Goal: Information Seeking & Learning: Learn about a topic

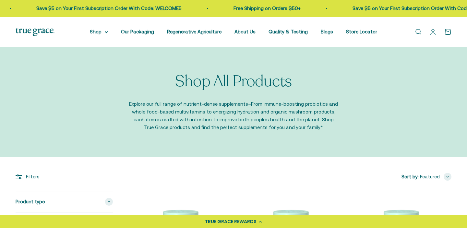
click at [37, 33] on img at bounding box center [35, 32] width 39 height 8
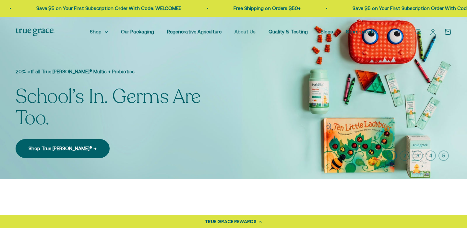
click at [251, 32] on link "About Us" at bounding box center [244, 32] width 21 height 6
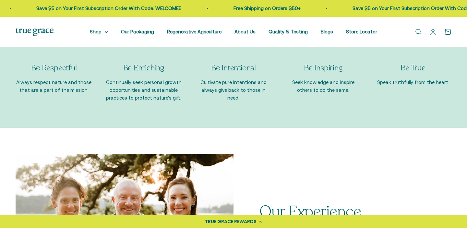
scroll to position [896, 0]
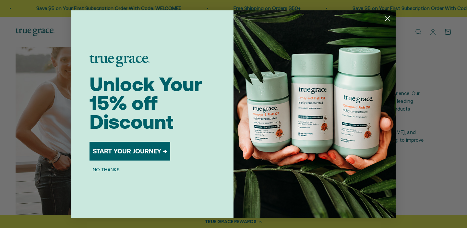
click at [387, 18] on circle "Close dialog" at bounding box center [387, 18] width 11 height 11
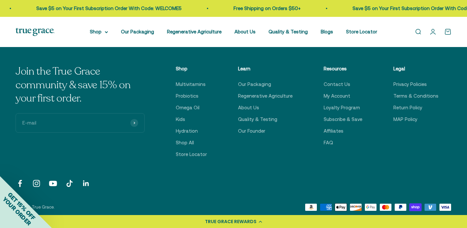
scroll to position [1581, 0]
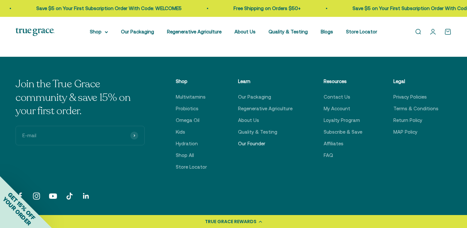
click at [251, 144] on link "Our Founder" at bounding box center [251, 144] width 27 height 8
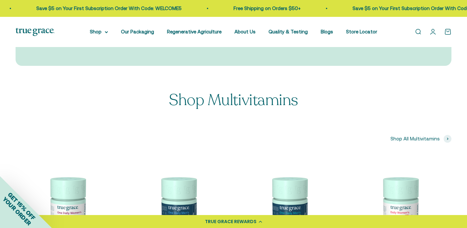
scroll to position [755, 0]
